Goal: Task Accomplishment & Management: Manage account settings

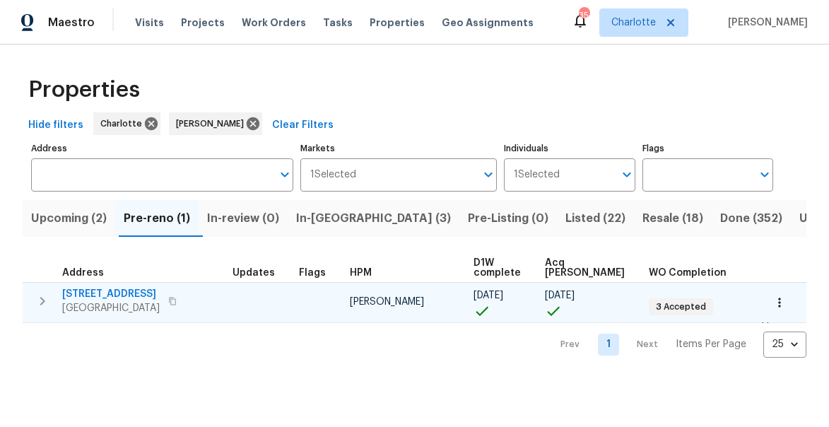
click at [38, 301] on icon "button" at bounding box center [42, 301] width 17 height 17
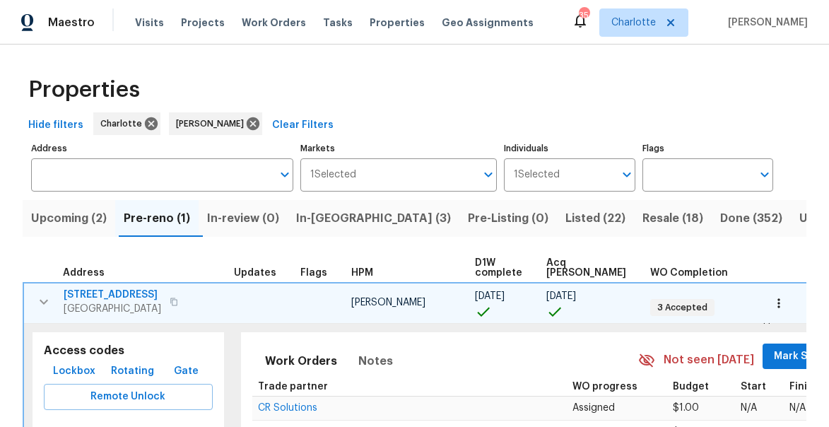
click at [774, 361] on span "Mark Seen" at bounding box center [800, 357] width 52 height 18
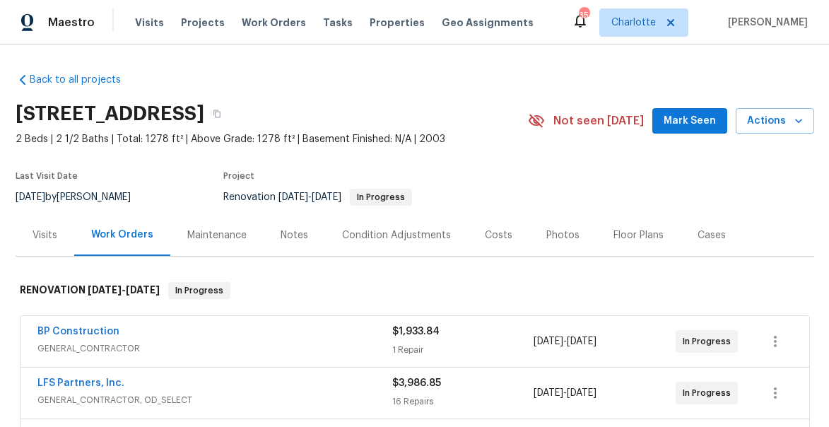
click at [678, 122] on span "Mark Seen" at bounding box center [690, 121] width 52 height 18
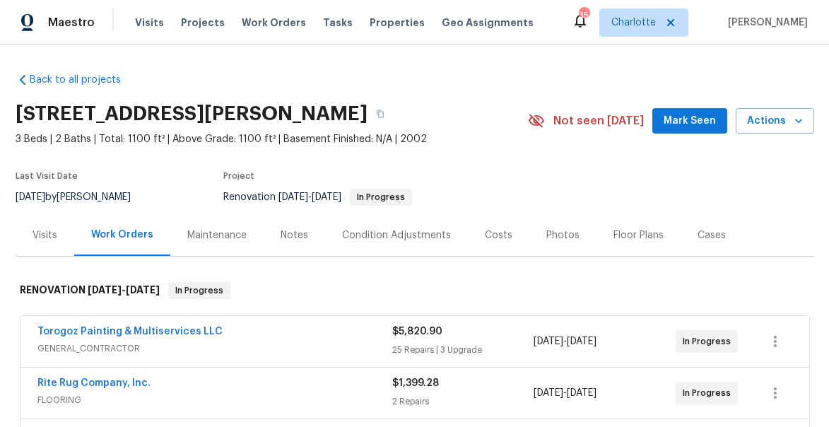
click at [701, 122] on span "Mark Seen" at bounding box center [690, 121] width 52 height 18
click at [298, 227] on div "Notes" at bounding box center [295, 235] width 62 height 42
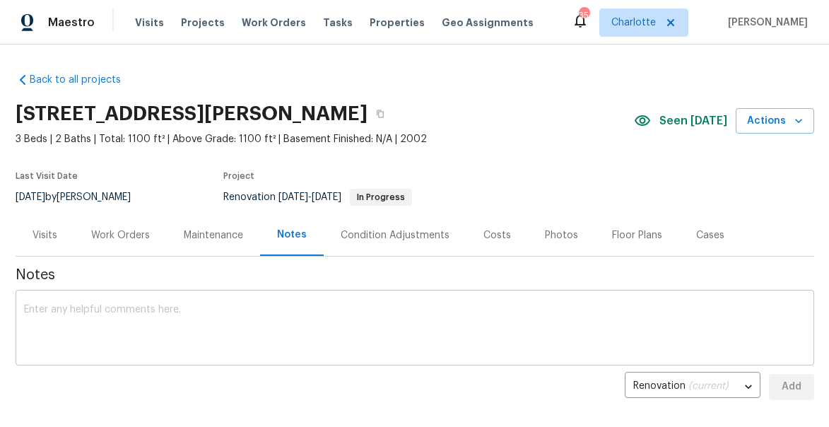
click at [294, 315] on textarea at bounding box center [415, 329] width 782 height 49
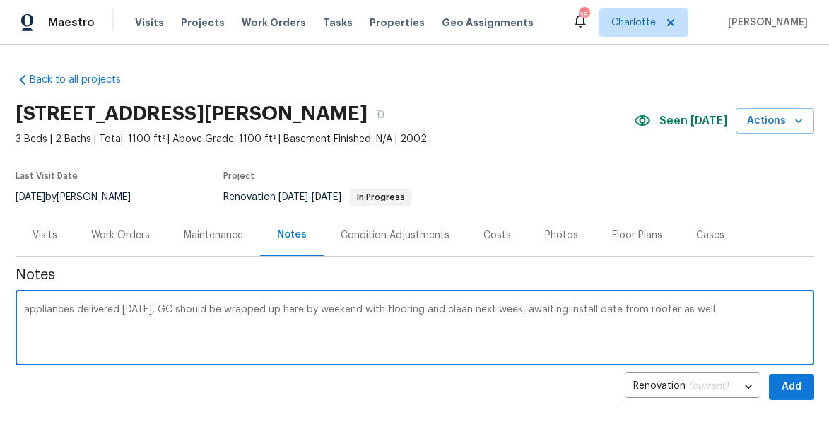
type textarea "appliances delivered yesterday, GC should be wrapped up here by weekend with fl…"
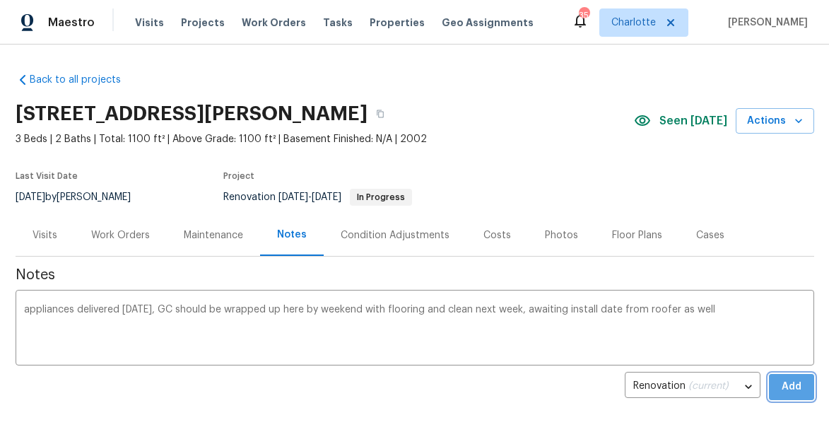
click at [790, 387] on span "Add" at bounding box center [792, 387] width 23 height 18
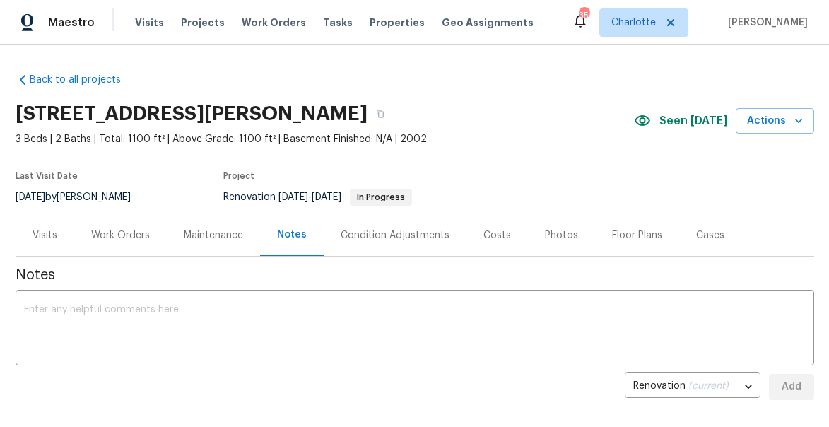
click at [127, 234] on div "Work Orders" at bounding box center [120, 235] width 59 height 14
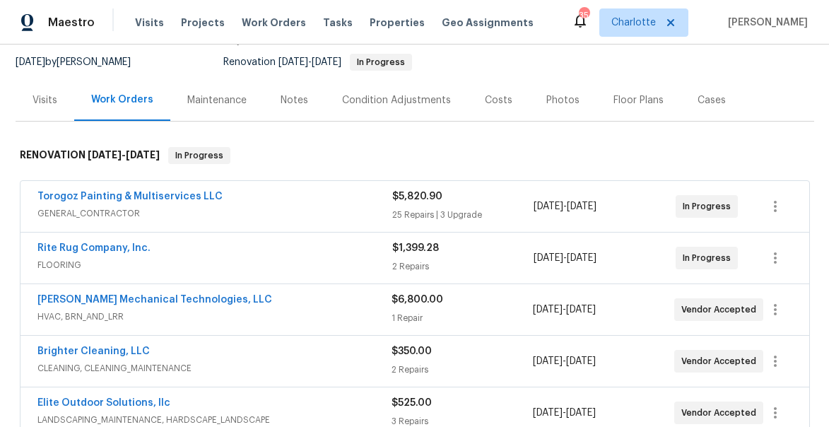
scroll to position [100, 0]
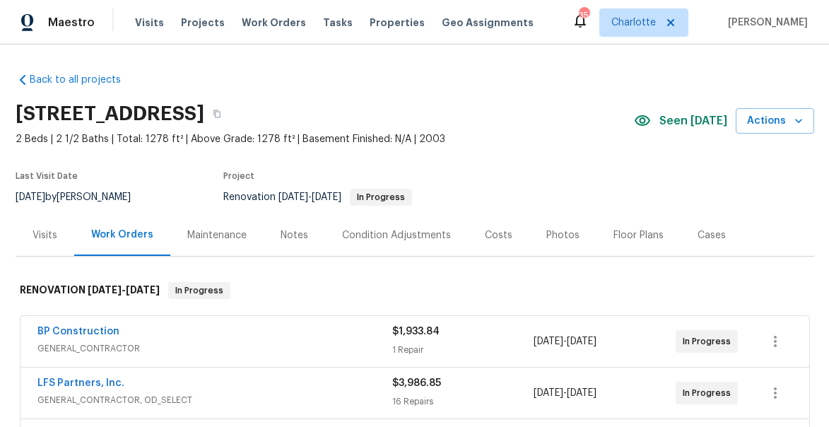
click at [293, 236] on div "Notes" at bounding box center [295, 235] width 28 height 14
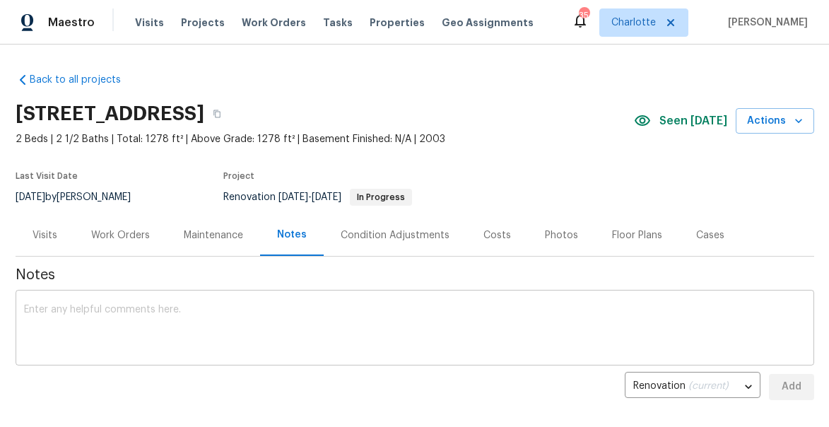
click at [320, 323] on textarea at bounding box center [415, 329] width 782 height 49
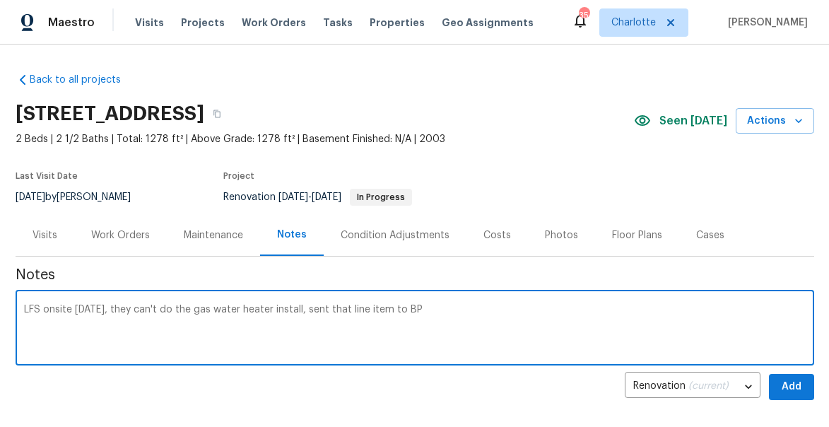
type textarea "LFS onsite [DATE], they can't do the gas water heater install, sent that line i…"
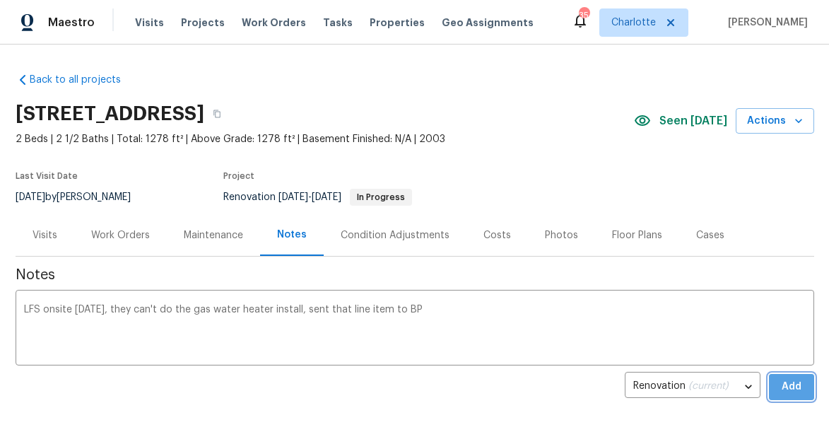
click at [796, 387] on span "Add" at bounding box center [792, 387] width 23 height 18
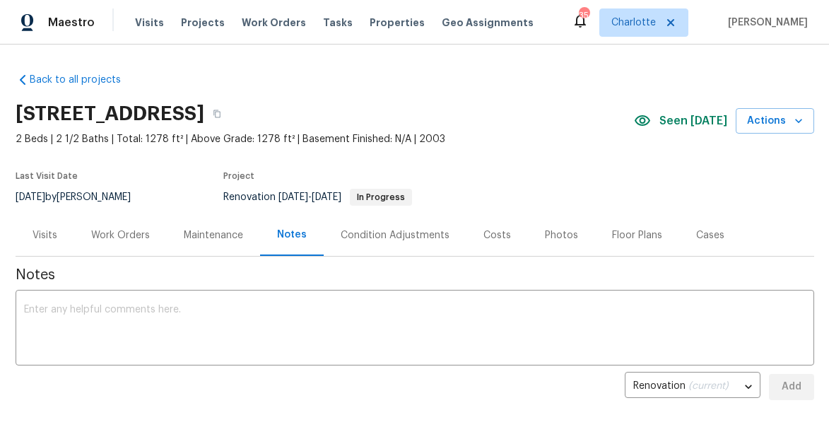
click at [123, 235] on div "Work Orders" at bounding box center [120, 235] width 59 height 14
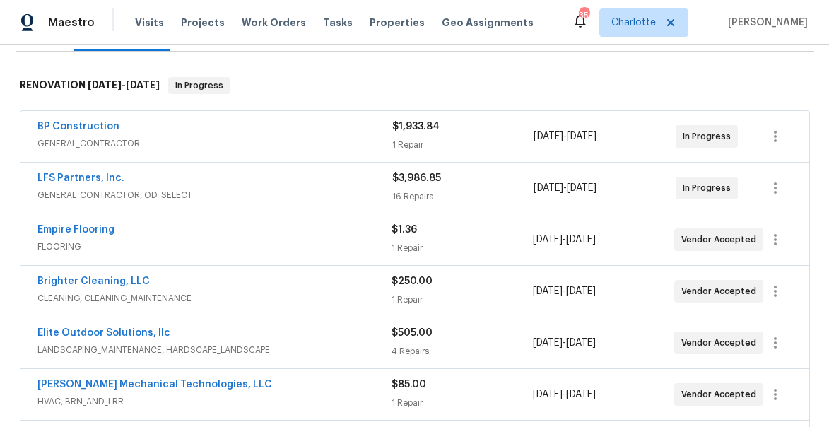
scroll to position [210, 0]
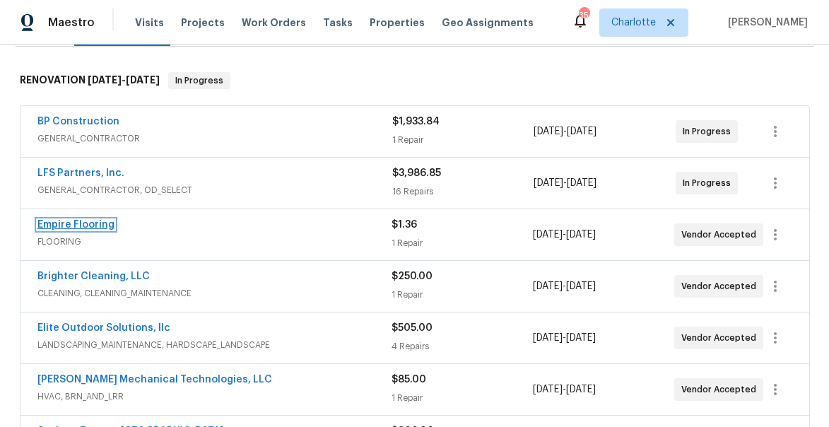
click at [56, 223] on link "Empire Flooring" at bounding box center [75, 225] width 77 height 10
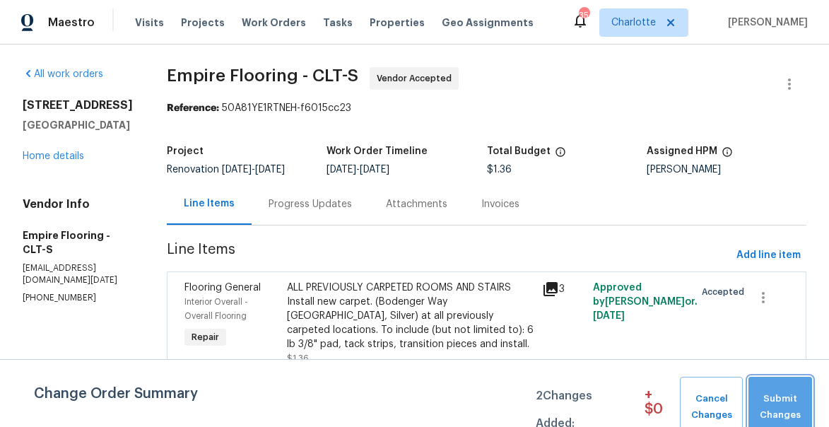
click at [773, 395] on span "Submit Changes" at bounding box center [780, 407] width 49 height 33
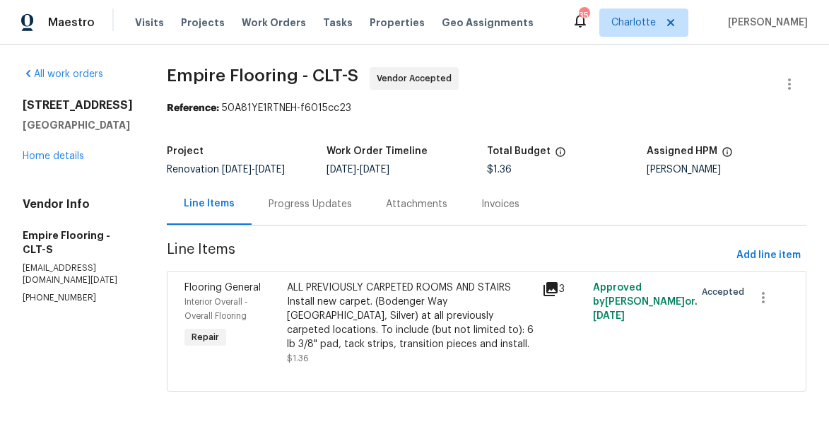
click at [330, 211] on div "Progress Updates" at bounding box center [310, 204] width 83 height 14
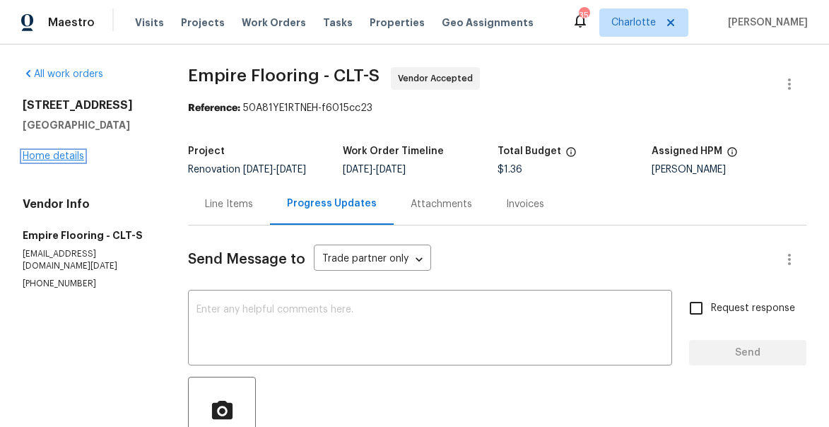
click at [61, 159] on link "Home details" at bounding box center [54, 156] width 62 height 10
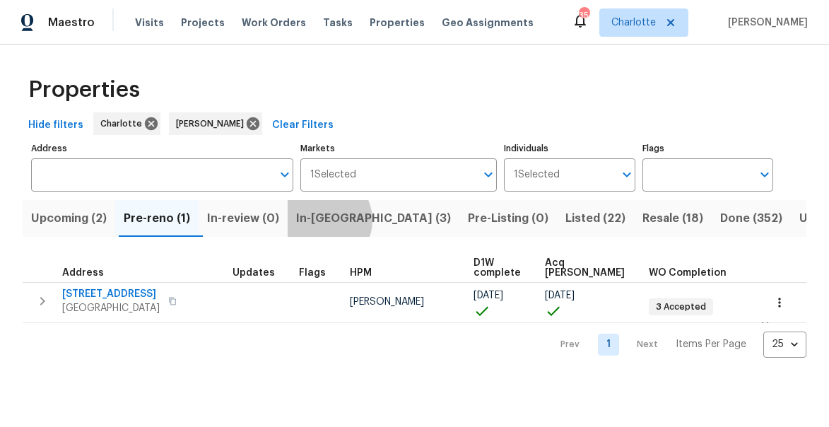
click at [329, 221] on span "In-reno (3)" at bounding box center [373, 219] width 155 height 20
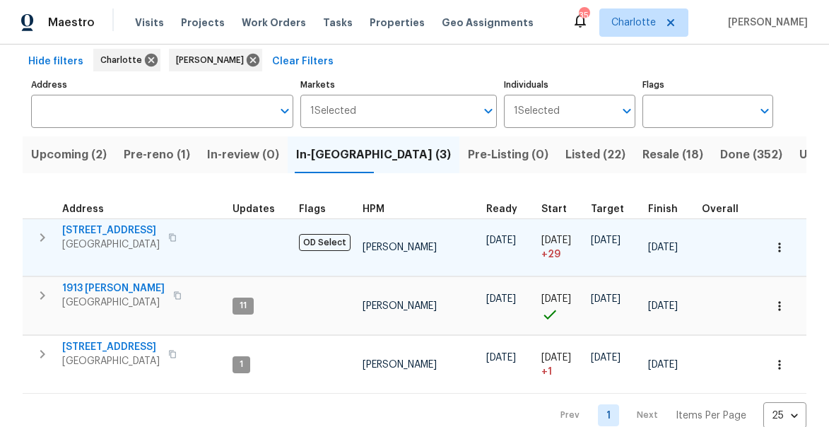
scroll to position [65, 0]
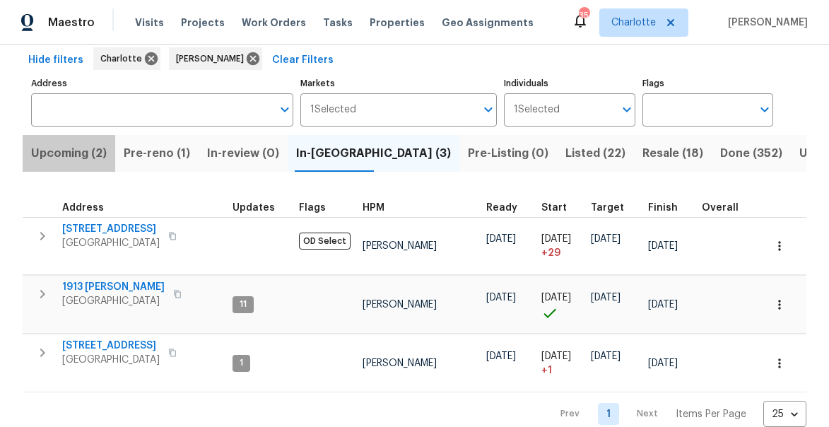
click at [65, 158] on span "Upcoming (2)" at bounding box center [69, 154] width 76 height 20
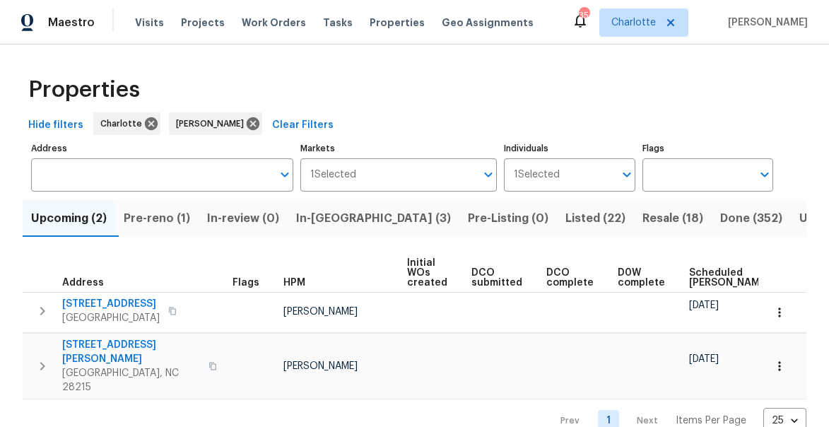
click at [162, 217] on span "Pre-reno (1)" at bounding box center [157, 219] width 66 height 20
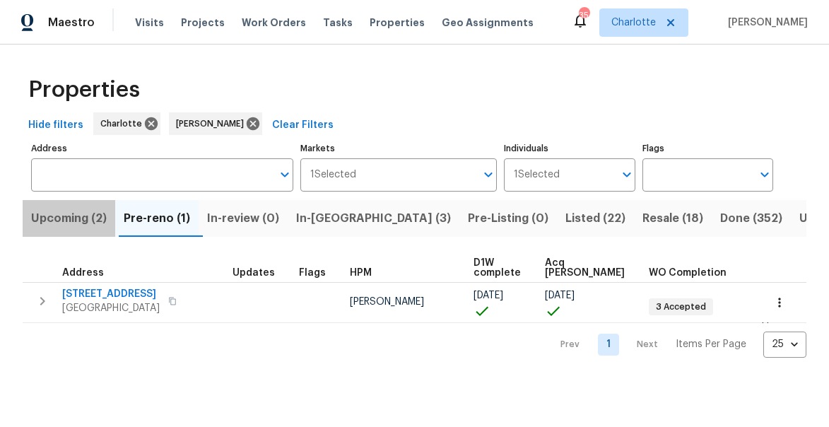
click at [42, 218] on span "Upcoming (2)" at bounding box center [69, 219] width 76 height 20
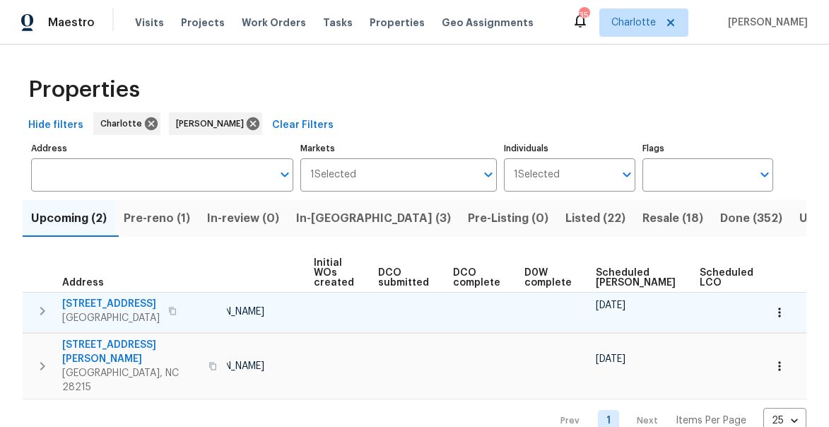
scroll to position [0, 115]
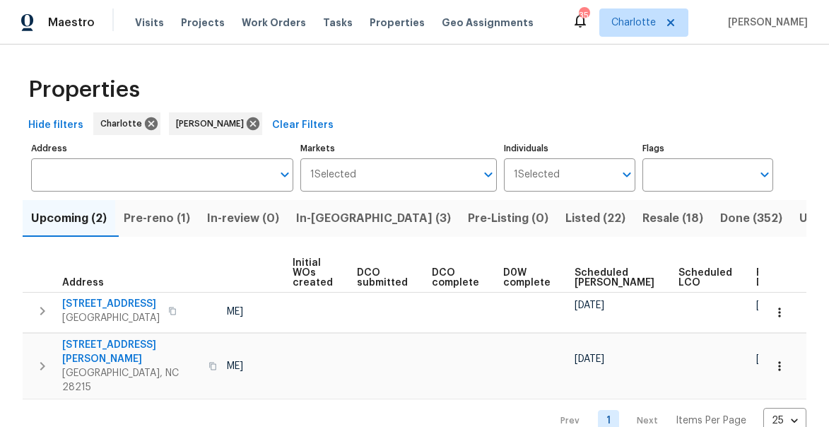
click at [756, 278] on span "Ready Date" at bounding box center [771, 278] width 31 height 20
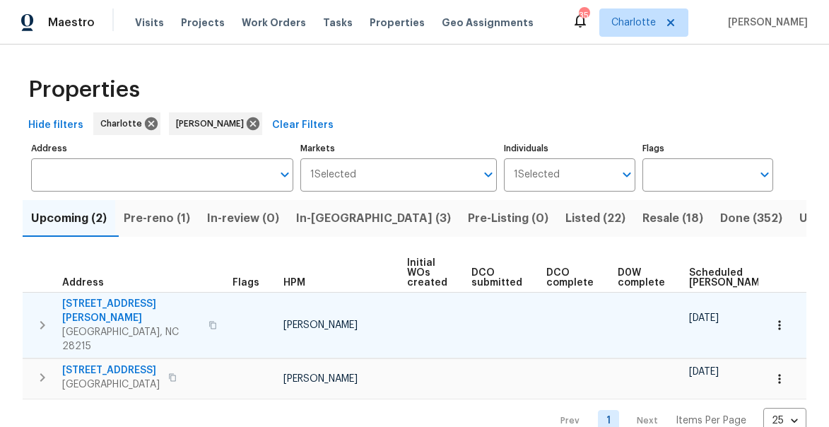
scroll to position [0, 131]
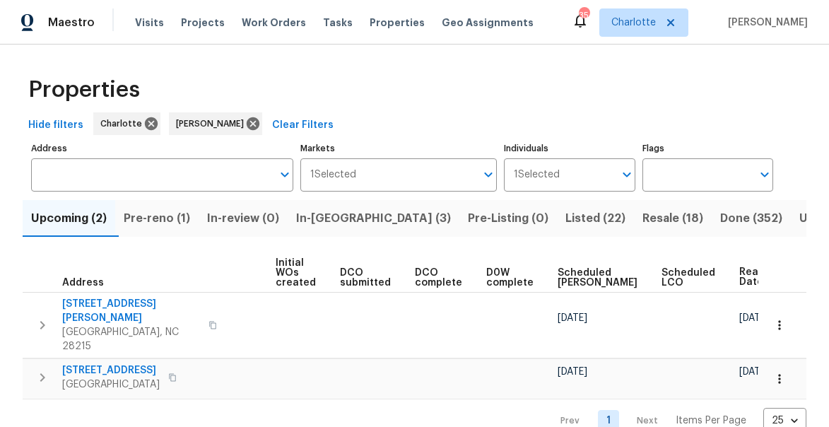
click at [740, 280] on span "Ready Date" at bounding box center [755, 277] width 31 height 20
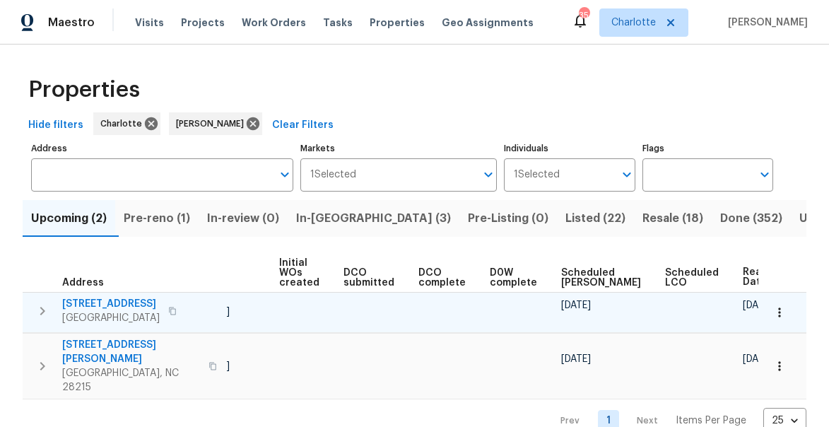
scroll to position [0, 131]
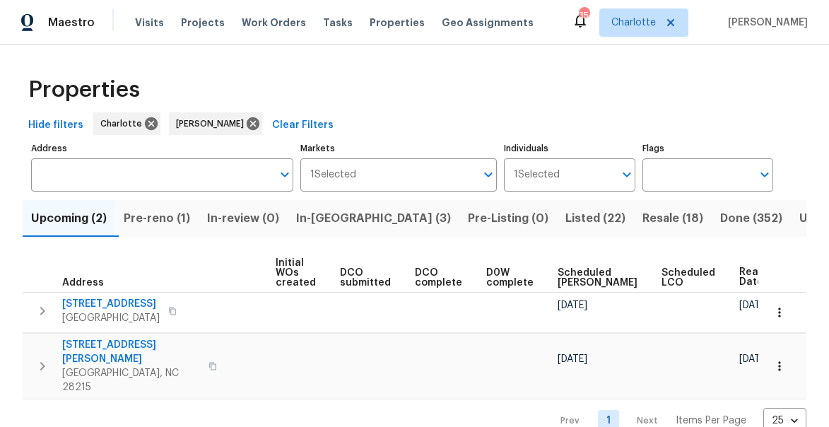
click at [740, 267] on span "Ready Date" at bounding box center [755, 277] width 31 height 20
